Goal: Transaction & Acquisition: Subscribe to service/newsletter

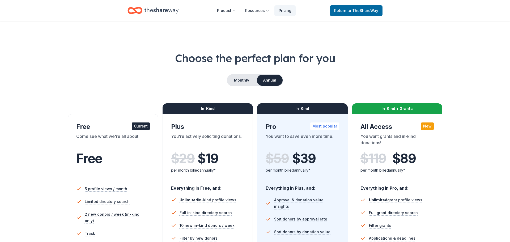
click at [156, 11] on icon "Home" at bounding box center [161, 10] width 34 height 11
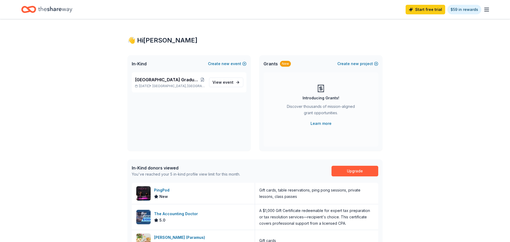
click at [363, 13] on div "Start free trial $59 in rewards" at bounding box center [254, 9] width 467 height 12
click at [173, 84] on span "[GEOGRAPHIC_DATA], [GEOGRAPHIC_DATA]" at bounding box center [178, 86] width 52 height 4
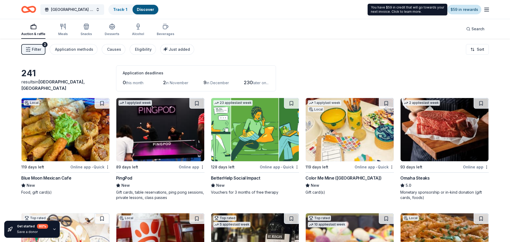
click at [461, 12] on link "$59 in rewards" at bounding box center [464, 10] width 34 height 10
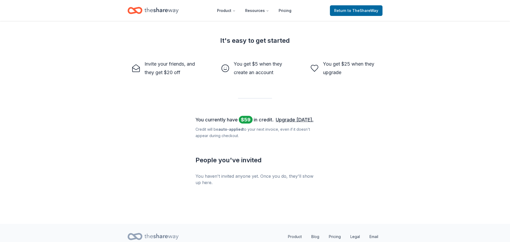
scroll to position [149, 0]
click at [298, 118] on link "Upgrade [DATE]." at bounding box center [295, 119] width 38 height 8
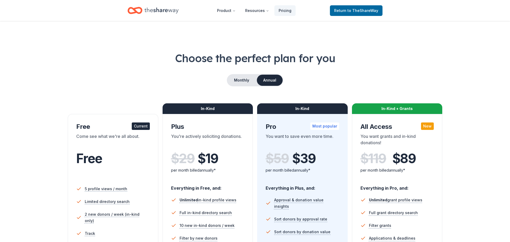
click at [448, 80] on div "Monthly Annual" at bounding box center [254, 80] width 467 height 12
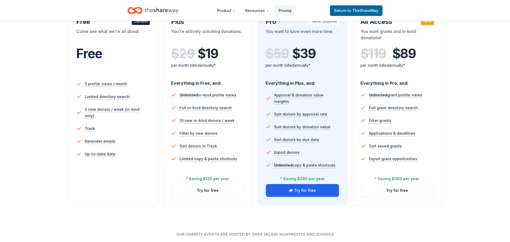
scroll to position [106, 0]
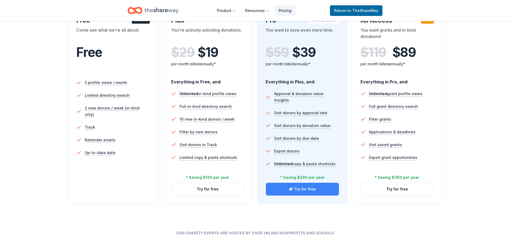
click at [306, 189] on button "Try for free" at bounding box center [302, 189] width 73 height 13
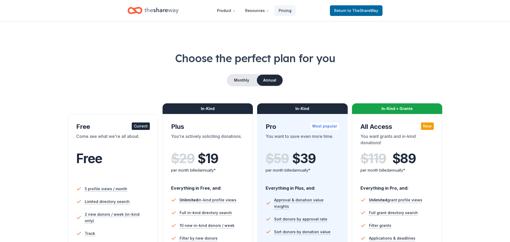
click at [244, 80] on button "Monthly" at bounding box center [241, 80] width 28 height 11
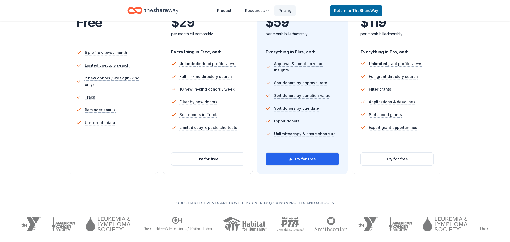
scroll to position [149, 0]
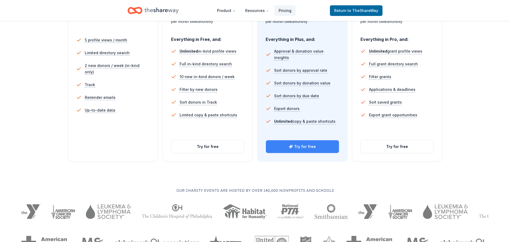
click at [301, 146] on button "Try for free" at bounding box center [302, 146] width 73 height 13
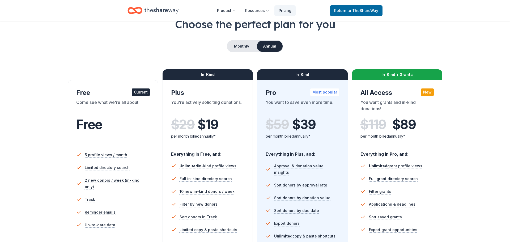
scroll to position [27, 0]
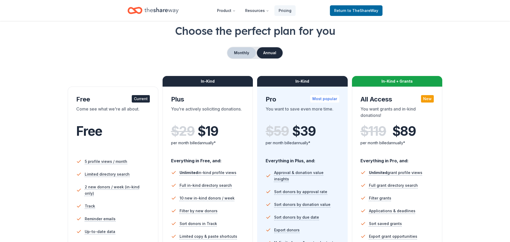
click at [243, 53] on button "Monthly" at bounding box center [241, 52] width 28 height 11
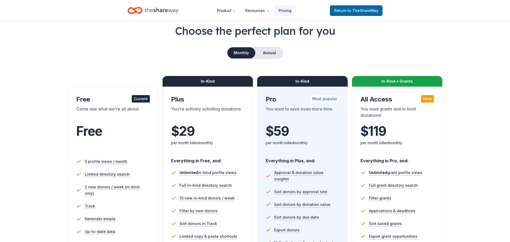
click at [139, 61] on div "Choose the perfect plan for you Monthly Annual Free Current Come see what we're…" at bounding box center [254, 153] width 467 height 260
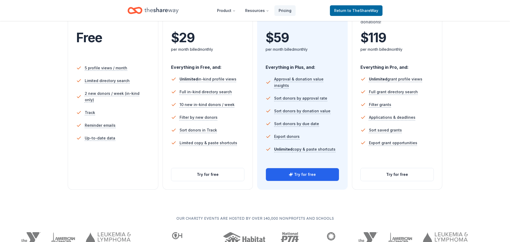
scroll to position [123, 0]
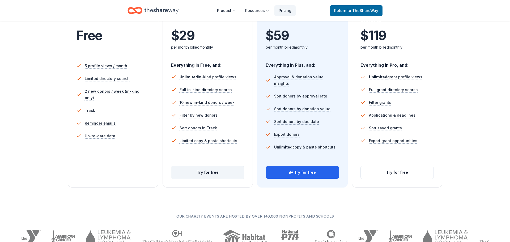
click at [211, 170] on button "Try for free" at bounding box center [207, 172] width 73 height 13
